Goal: Information Seeking & Learning: Learn about a topic

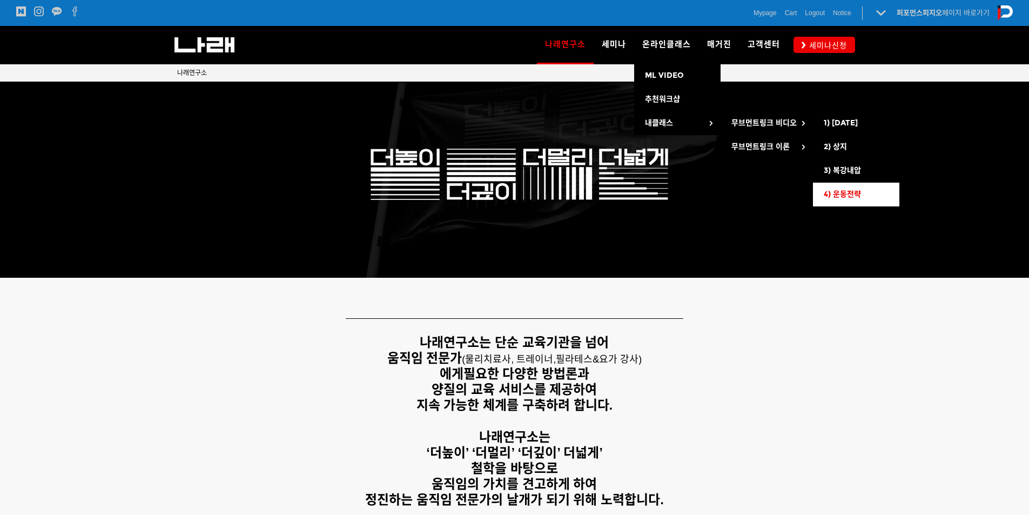
click at [848, 184] on link "4) 운동전략" at bounding box center [856, 195] width 86 height 24
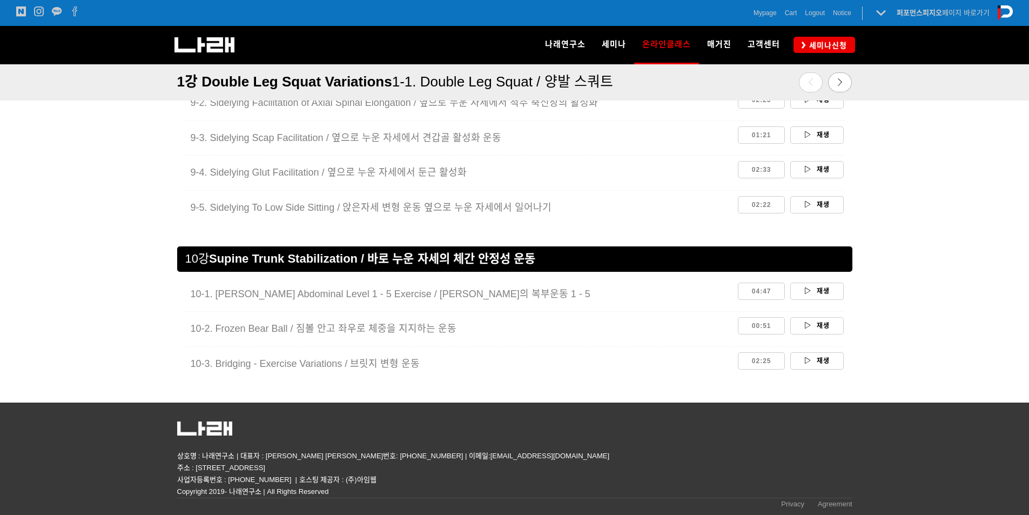
scroll to position [2623, 0]
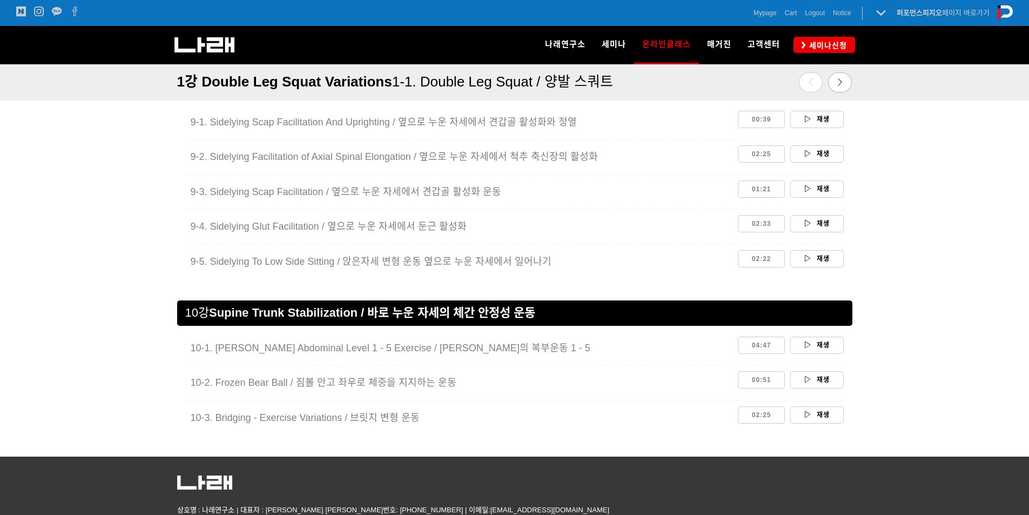
click at [842, 268] on div "02:22 재생" at bounding box center [789, 258] width 110 height 23
click at [826, 263] on link "재생" at bounding box center [816, 258] width 53 height 17
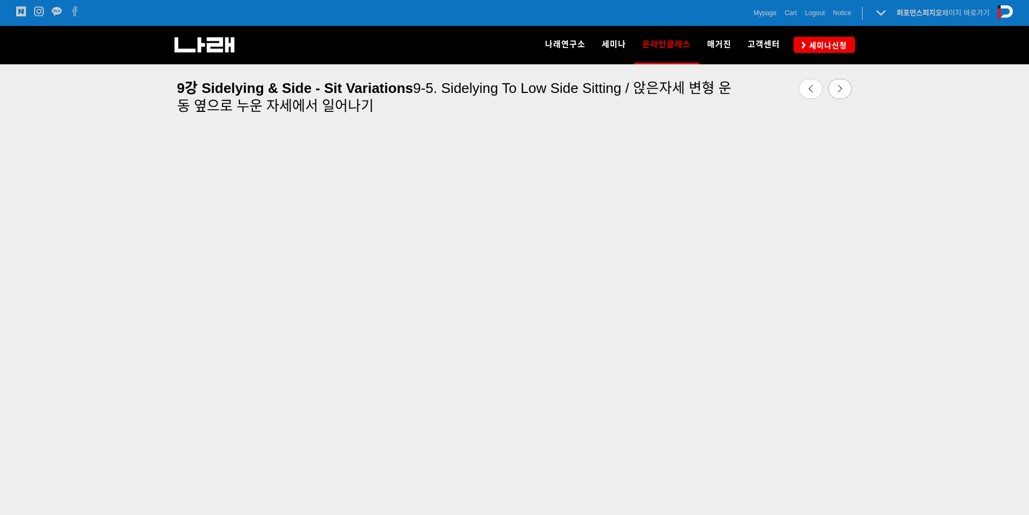
scroll to position [337, 0]
